Goal: Task Accomplishment & Management: Manage account settings

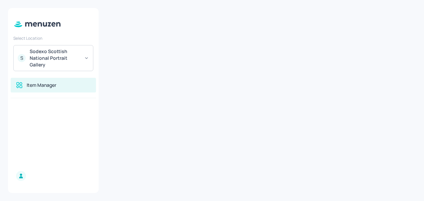
click at [59, 57] on div "Sodexo Scottish National Portrait Gallery" at bounding box center [55, 58] width 50 height 20
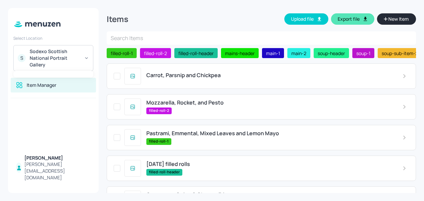
click at [179, 77] on div at bounding box center [212, 100] width 424 height 201
click at [179, 77] on span "Carrot, Parsnip and Chickpea" at bounding box center [183, 75] width 74 height 6
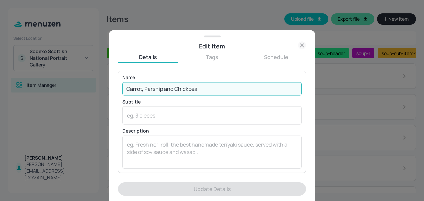
drag, startPoint x: 199, startPoint y: 89, endPoint x: 99, endPoint y: 91, distance: 100.7
click at [99, 91] on div "Edit Item Details Tags Schedule Name Carrot, Parsnip and Chickpea ​ Subtitle x …" at bounding box center [212, 100] width 424 height 201
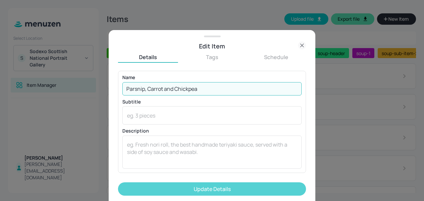
type input "Parsnip, Carrot and Chickpea"
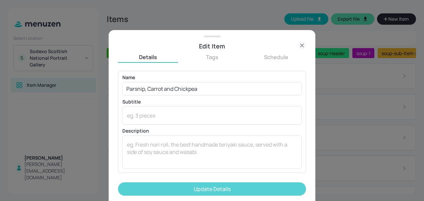
click at [173, 189] on button "Update Details" at bounding box center [212, 188] width 188 height 13
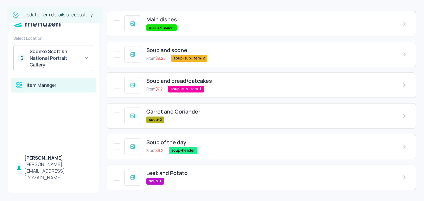
scroll to position [238, 0]
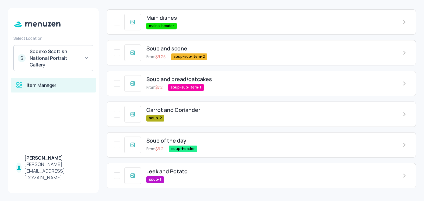
click at [186, 110] on span "Carrot and Coriander" at bounding box center [173, 110] width 54 height 6
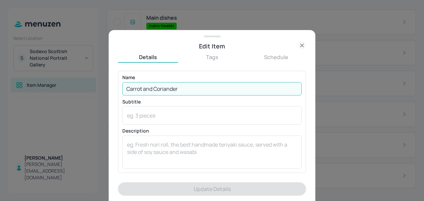
drag, startPoint x: 189, startPoint y: 88, endPoint x: 98, endPoint y: 79, distance: 90.8
click at [98, 79] on div "Edit Item Details Tags Schedule Name Carrot and Coriander ​ Subtitle x ​ Descri…" at bounding box center [212, 100] width 424 height 201
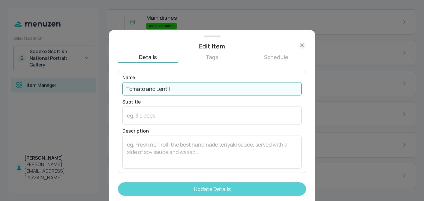
type input "Tomato and Lentil"
click at [181, 187] on button "Update Details" at bounding box center [212, 188] width 188 height 13
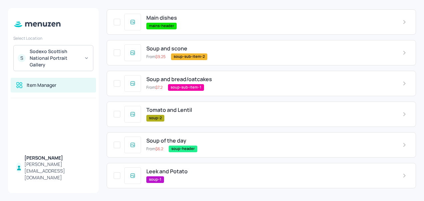
click at [174, 173] on span "Leek and Potato" at bounding box center [166, 171] width 41 height 6
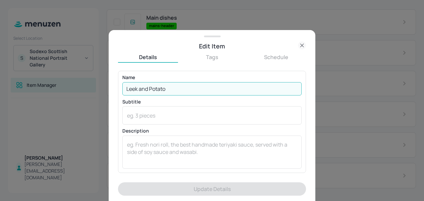
drag, startPoint x: 170, startPoint y: 89, endPoint x: 28, endPoint y: 95, distance: 141.8
click at [28, 95] on div "Edit Item Details Tags Schedule Name [PERSON_NAME] and Potato ​ Subtitle x ​ De…" at bounding box center [212, 100] width 424 height 201
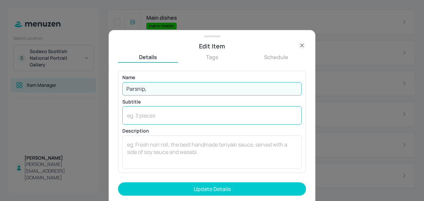
type input "Parsnip, Carrot and Chickpea"
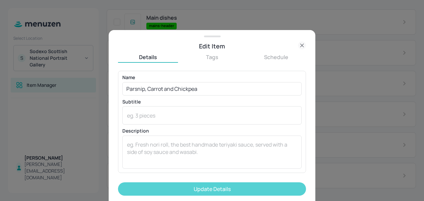
click at [190, 187] on button "Update Details" at bounding box center [212, 188] width 188 height 13
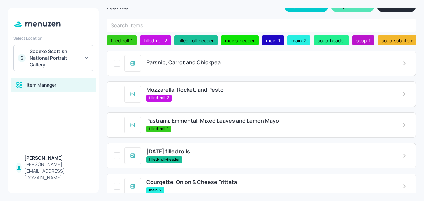
scroll to position [0, 0]
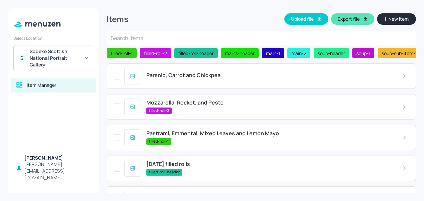
click at [187, 104] on span "Mozzarella, Rocket, and Pesto" at bounding box center [184, 102] width 77 height 6
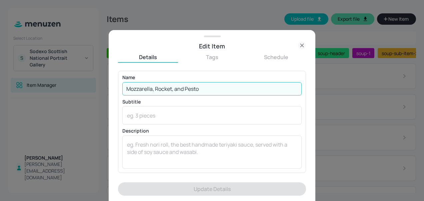
drag, startPoint x: 167, startPoint y: 83, endPoint x: 21, endPoint y: 85, distance: 146.1
click at [22, 85] on div "Edit Item Details Tags Schedule Name Mozzarella, Rocket, and Pesto ​ Subtitle x…" at bounding box center [212, 100] width 424 height 201
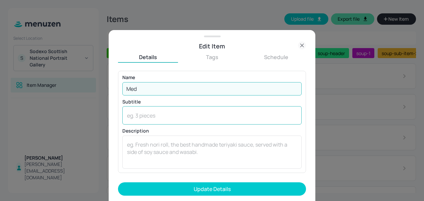
type input "Mediterranean veg, Feta and Cheddar Frittata"
drag, startPoint x: 242, startPoint y: 89, endPoint x: 179, endPoint y: 91, distance: 63.1
click at [179, 91] on input "Mediterranean veg, Feta and Cheddar Frittata" at bounding box center [211, 88] width 179 height 13
click at [177, 91] on input "Mediterranean veg, Feta and Cheddar Frittata" at bounding box center [211, 88] width 179 height 13
drag, startPoint x: 238, startPoint y: 88, endPoint x: 195, endPoint y: 85, distance: 43.1
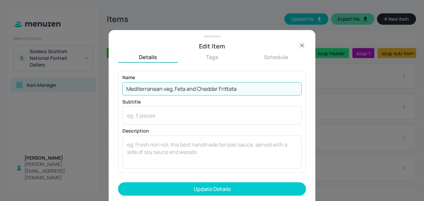
drag, startPoint x: 195, startPoint y: 85, endPoint x: 303, endPoint y: 45, distance: 115.1
click at [303, 45] on icon at bounding box center [302, 45] width 8 height 8
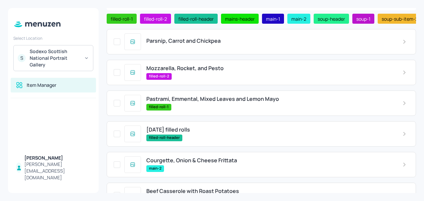
scroll to position [29, 0]
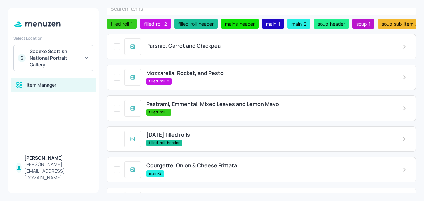
click at [196, 71] on span "Mozzarella, Rocket, and Pesto" at bounding box center [184, 73] width 77 height 6
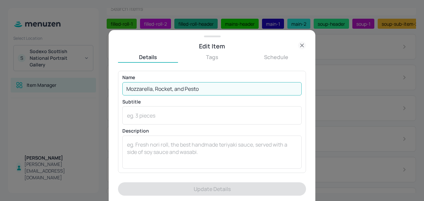
drag, startPoint x: 208, startPoint y: 89, endPoint x: 119, endPoint y: 77, distance: 89.4
click at [119, 77] on div "Name Mozzarella, Rocket, and Pesto ​ Subtitle x ​ Description x ​" at bounding box center [212, 122] width 188 height 102
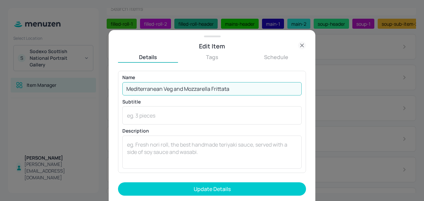
drag, startPoint x: 231, startPoint y: 86, endPoint x: 171, endPoint y: 88, distance: 60.4
click at [171, 88] on input "Mediterranean Veg and Mozzarella Frittata" at bounding box center [211, 88] width 179 height 13
click at [228, 90] on input "Mediterranean Veg Chicken, Onion Mush, Mustard" at bounding box center [211, 88] width 179 height 13
click at [208, 90] on input "Mediterranean Veg Chicken, Onion Mush, Mustard" at bounding box center [211, 88] width 179 height 13
click at [211, 89] on input "Mediterranean Veg Chicken, Onion Mush, Mustard" at bounding box center [211, 88] width 179 height 13
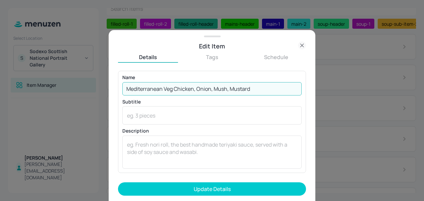
click at [227, 89] on input "Mediterranean Veg Chicken, Onion, Mush, Mustard" at bounding box center [211, 88] width 179 height 13
click at [271, 88] on input "Mediterranean Veg Chicken, Onion, Mushroom, Mustard" at bounding box center [211, 88] width 179 height 13
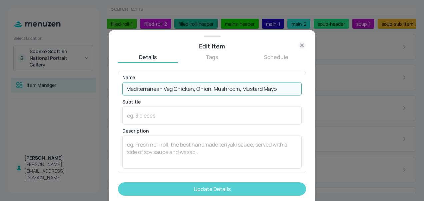
type input "Mediterranean Veg Chicken, Onion, Mushroom, Mustard Mayo"
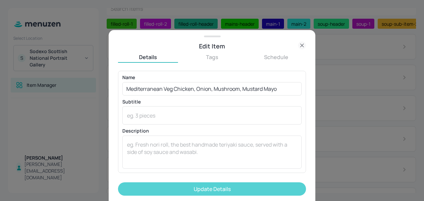
click at [239, 186] on button "Update Details" at bounding box center [212, 188] width 188 height 13
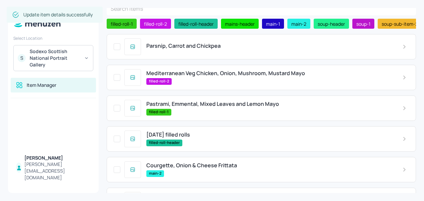
click at [263, 104] on span "Pastrami, Emmental, Mixed Leaves and Lemon Mayo" at bounding box center [212, 104] width 133 height 6
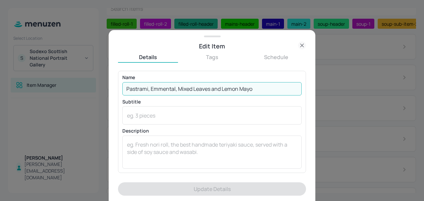
drag, startPoint x: 268, startPoint y: 87, endPoint x: 83, endPoint y: 84, distance: 184.7
click at [83, 84] on div "Edit Item Details Tags Schedule Name Pastrami, Emmental, Mixed Leaves and Lemon…" at bounding box center [212, 100] width 424 height 201
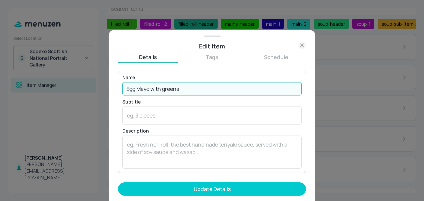
type input "Egg Mayo with greens"
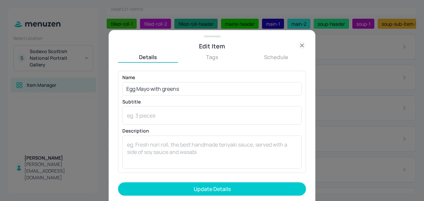
click at [204, 189] on form "Name Egg Mayo with greens ​ Subtitle x ​ Description x ​ Price ​ ​ kJ ​ Add Var…" at bounding box center [212, 136] width 188 height 130
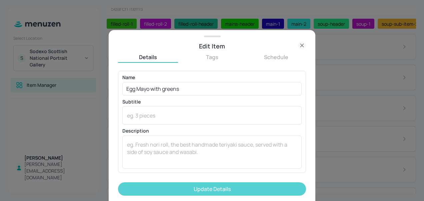
click at [205, 189] on button "Update Details" at bounding box center [212, 188] width 188 height 13
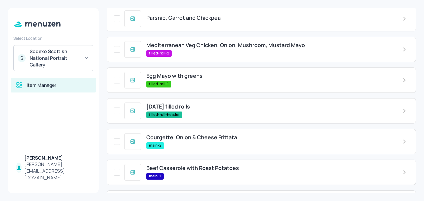
scroll to position [101, 0]
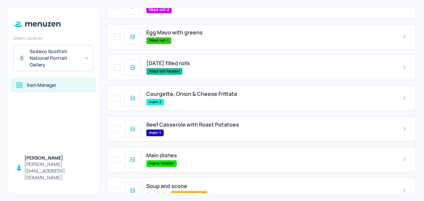
click at [204, 97] on span "Courgette, Onion & Cheese Frittata" at bounding box center [191, 94] width 91 height 6
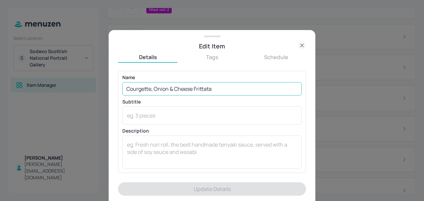
click at [205, 94] on input "Courgette, Onion & Cheese Frittata" at bounding box center [211, 88] width 179 height 13
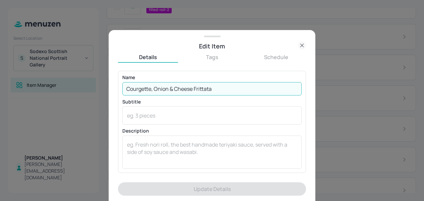
drag, startPoint x: 222, startPoint y: 90, endPoint x: 52, endPoint y: 80, distance: 170.4
click at [52, 80] on div "Edit Item Details Tags Schedule Name Courgette, Onion & Cheese Frittata ​ Subti…" at bounding box center [212, 100] width 424 height 201
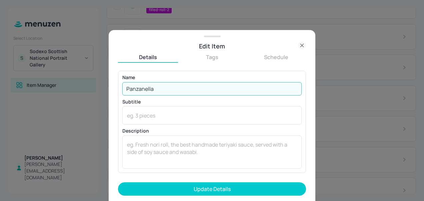
drag, startPoint x: 155, startPoint y: 89, endPoint x: 94, endPoint y: 89, distance: 61.4
click at [94, 89] on div "Edit Item Details Tags Schedule Name Panzanella ​ Subtitle x ​ Description x ​ …" at bounding box center [212, 100] width 424 height 201
type input "Beef Lasagne"
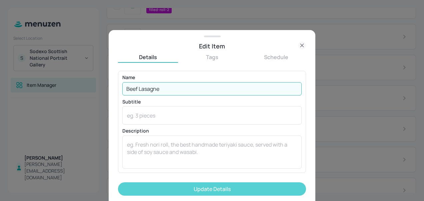
click at [190, 187] on button "Update Details" at bounding box center [212, 188] width 188 height 13
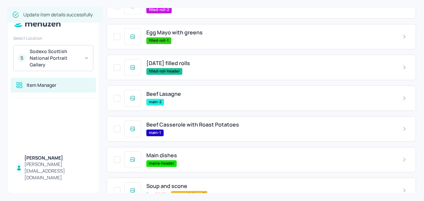
click at [220, 128] on span "Beef Casserole with Roast Potatoes" at bounding box center [192, 124] width 93 height 6
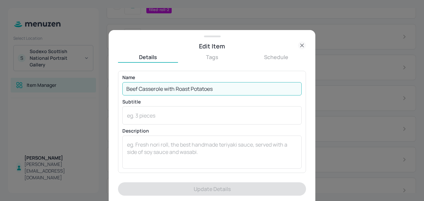
drag, startPoint x: 217, startPoint y: 89, endPoint x: 76, endPoint y: 91, distance: 141.1
click at [76, 91] on div "Edit Item Details Tags Schedule Name Beef Casserole with Roast Potatoes ​ Subti…" at bounding box center [212, 100] width 424 height 201
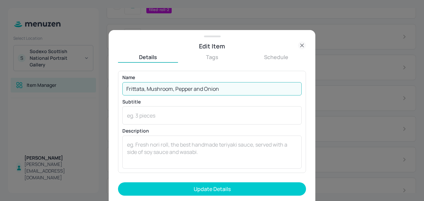
drag, startPoint x: 145, startPoint y: 88, endPoint x: 118, endPoint y: 88, distance: 27.7
click at [118, 88] on div "Edit Item Details Tags Schedule Name Frittata, Mushroom, Pepper and Onion ​ Sub…" at bounding box center [212, 115] width 207 height 171
click at [204, 84] on input "Mushroom, Pepper and Onion" at bounding box center [211, 88] width 179 height 13
paste input "Frittata,"
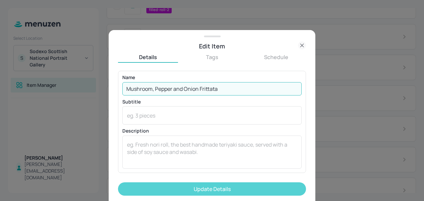
type input "Mushroom, Pepper and Onion Frittata"
click at [242, 188] on button "Update Details" at bounding box center [212, 188] width 188 height 13
